Goal: Navigation & Orientation: Understand site structure

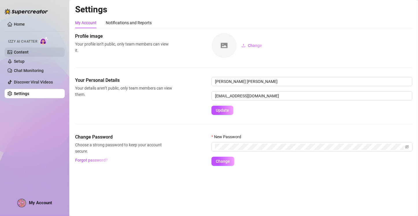
click at [25, 54] on link "Content" at bounding box center [21, 52] width 15 height 5
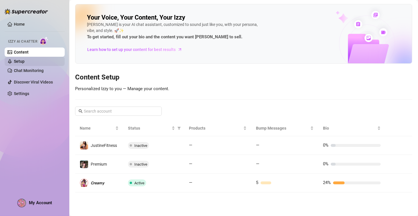
click at [19, 63] on link "Setup" at bounding box center [19, 61] width 11 height 5
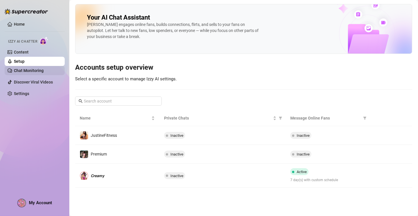
click at [23, 69] on link "Chat Monitoring" at bounding box center [29, 70] width 30 height 5
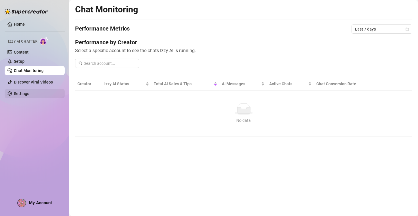
click at [21, 95] on link "Settings" at bounding box center [21, 94] width 15 height 5
